Goal: Find specific page/section: Find specific page/section

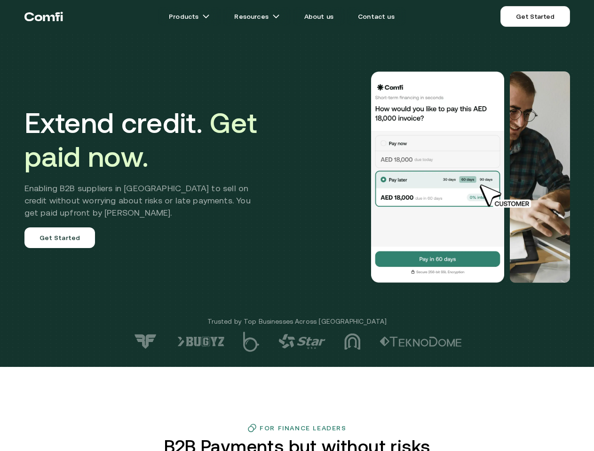
click at [297, 226] on div at bounding box center [423, 177] width 294 height 212
